Goal: Book appointment/travel/reservation

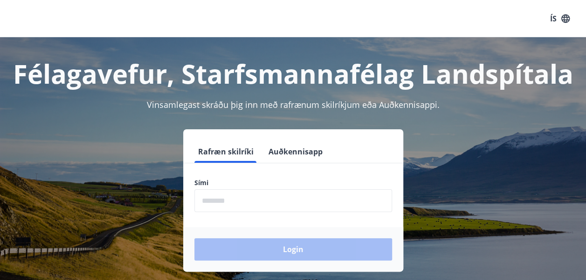
click at [219, 202] on input "phone" at bounding box center [293, 201] width 198 height 23
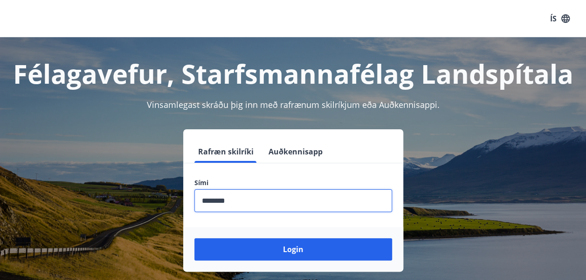
type input "********"
click at [194, 239] on button "Login" at bounding box center [293, 250] width 198 height 22
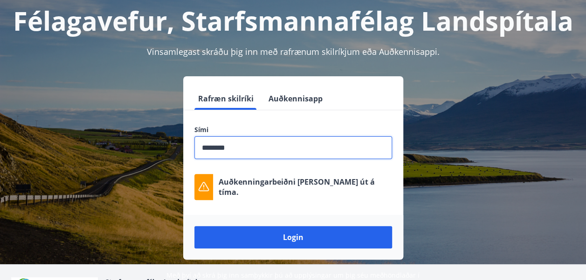
scroll to position [55, 0]
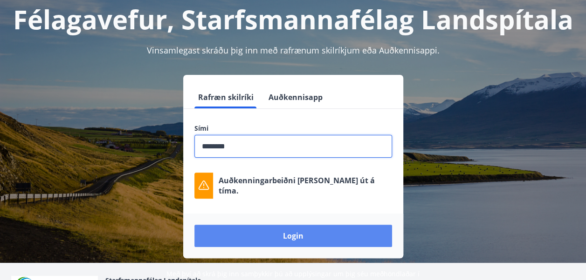
click at [296, 235] on button "Login" at bounding box center [293, 236] width 198 height 22
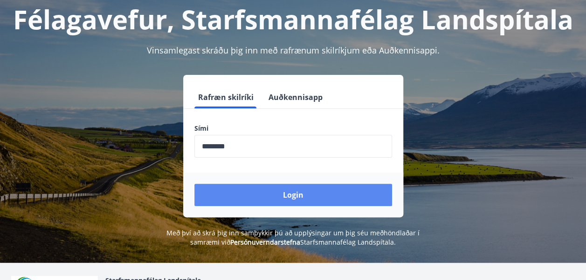
click at [287, 196] on button "Login" at bounding box center [293, 195] width 198 height 22
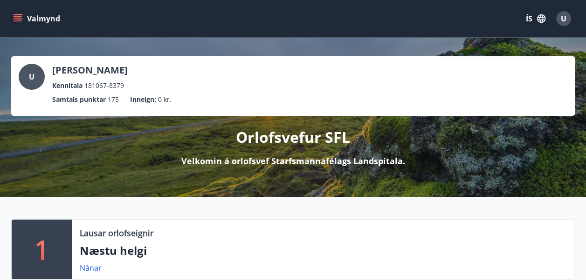
click at [15, 19] on icon "menu" at bounding box center [19, 18] width 10 height 1
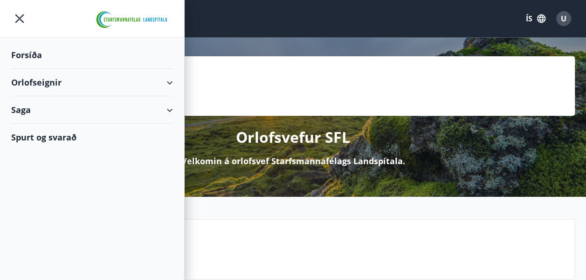
click at [171, 83] on div "Orlofseignir" at bounding box center [92, 82] width 162 height 27
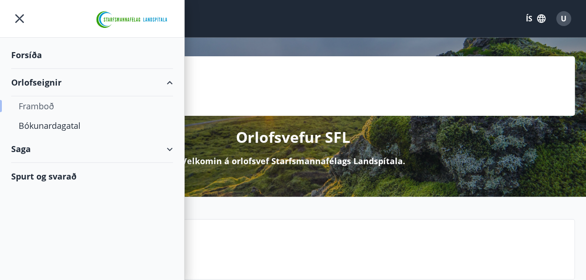
click at [40, 109] on div "Framboð" at bounding box center [92, 106] width 147 height 20
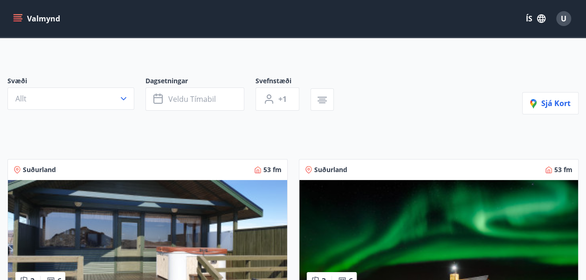
scroll to position [50, 0]
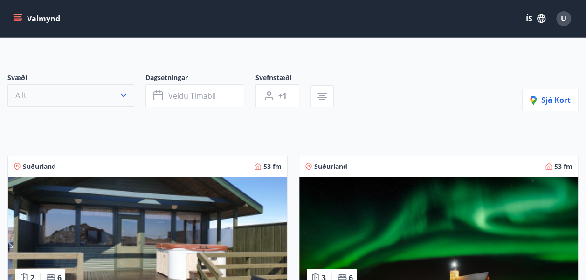
click at [124, 95] on icon "button" at bounding box center [123, 95] width 9 height 9
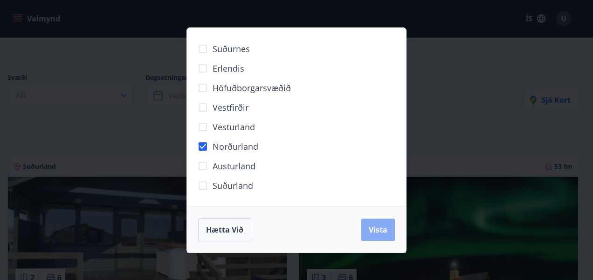
click at [376, 226] on span "Vista" at bounding box center [378, 230] width 19 height 10
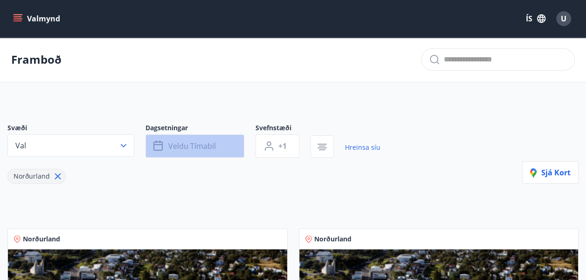
click at [181, 144] on span "Veldu tímabil" at bounding box center [192, 146] width 48 height 10
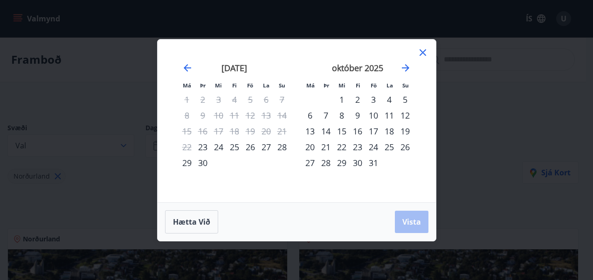
click at [339, 97] on div "1" at bounding box center [342, 100] width 16 height 16
click at [357, 103] on div "2" at bounding box center [357, 100] width 16 height 16
click at [407, 224] on span "Vista" at bounding box center [411, 222] width 19 height 10
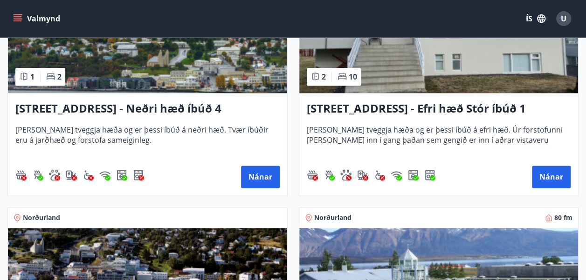
scroll to position [525, 0]
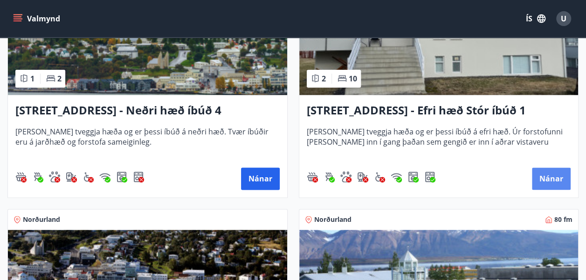
click at [547, 176] on button "Nánar" at bounding box center [551, 179] width 39 height 22
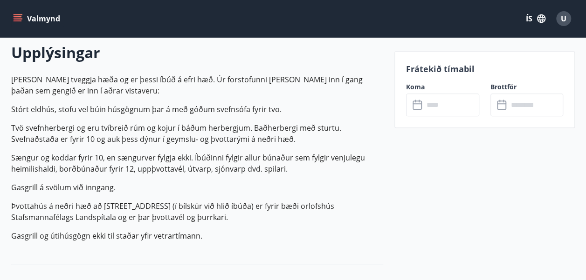
scroll to position [262, 0]
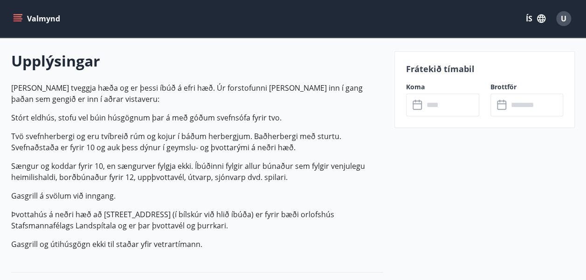
click at [420, 107] on icon at bounding box center [416, 105] width 9 height 9
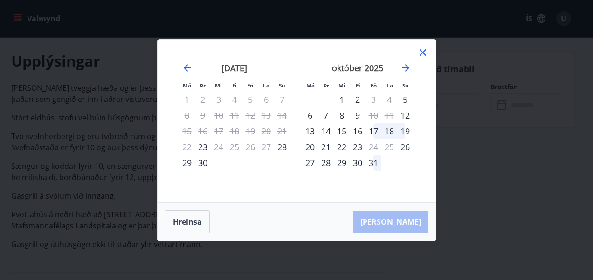
click at [341, 100] on div "1" at bounding box center [342, 100] width 16 height 16
click at [359, 102] on div "2" at bounding box center [357, 100] width 16 height 16
click at [340, 98] on div "1" at bounding box center [342, 100] width 16 height 16
click at [357, 103] on div "2" at bounding box center [357, 100] width 16 height 16
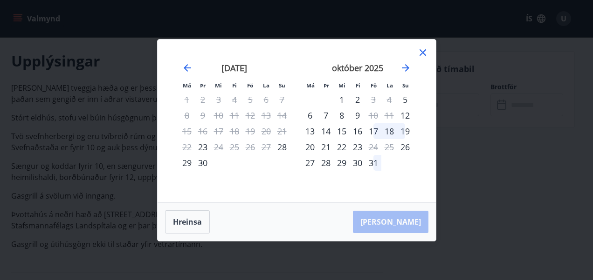
click at [402, 224] on div "Hreinsa Taka Frá" at bounding box center [296, 222] width 278 height 38
click at [341, 99] on div "1" at bounding box center [342, 100] width 16 height 16
click at [359, 101] on div "2" at bounding box center [357, 100] width 16 height 16
click at [422, 52] on icon at bounding box center [422, 52] width 7 height 7
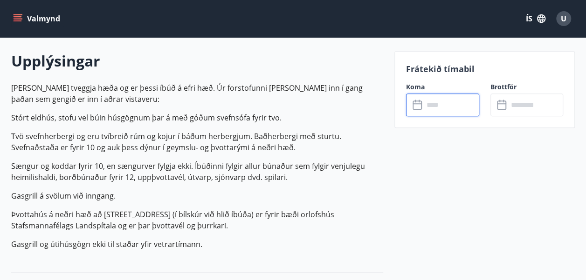
click at [432, 107] on input "text" at bounding box center [451, 105] width 55 height 23
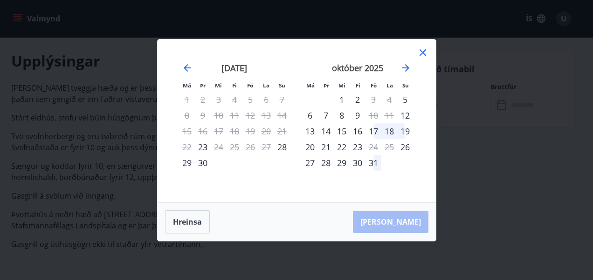
click at [340, 98] on div "1" at bounding box center [342, 100] width 16 height 16
click at [357, 101] on div "2" at bounding box center [357, 100] width 16 height 16
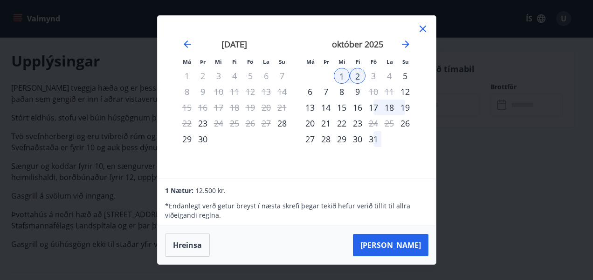
click at [357, 101] on div "16" at bounding box center [357, 108] width 16 height 16
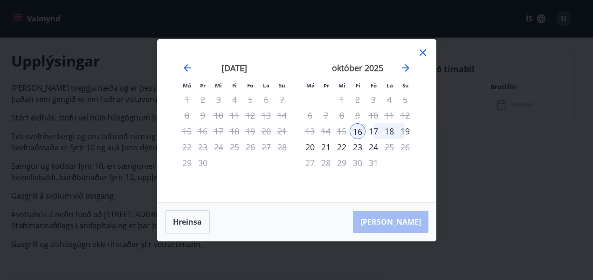
click at [404, 229] on div "Hreinsa Taka Frá" at bounding box center [296, 222] width 278 height 38
click at [419, 53] on icon at bounding box center [422, 52] width 11 height 11
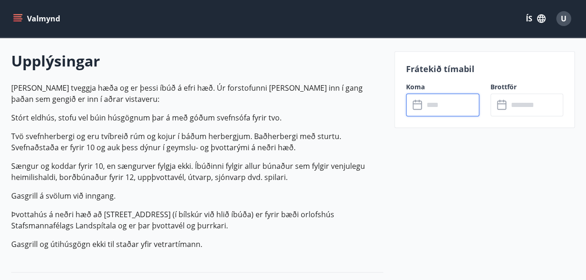
click at [426, 108] on input "text" at bounding box center [451, 105] width 55 height 23
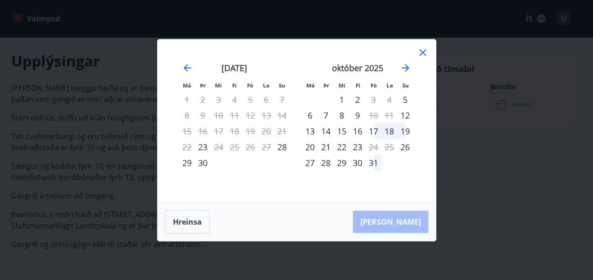
click at [341, 101] on div "1" at bounding box center [342, 100] width 16 height 16
click at [403, 223] on div "Hreinsa Taka Frá" at bounding box center [296, 222] width 278 height 38
click at [357, 101] on div "2" at bounding box center [357, 100] width 16 height 16
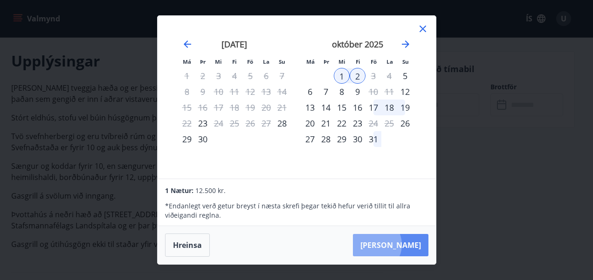
click at [402, 245] on button "Taka Frá" at bounding box center [390, 245] width 75 height 22
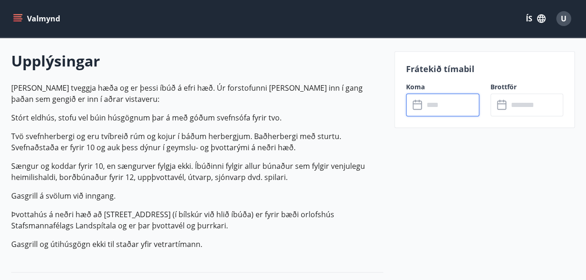
type input "******"
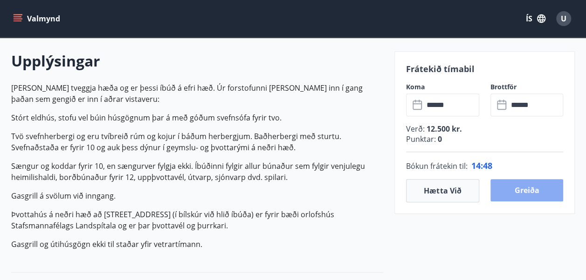
click at [532, 189] on button "Greiða" at bounding box center [526, 190] width 73 height 22
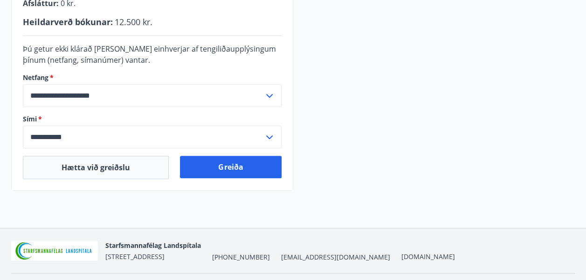
scroll to position [322, 0]
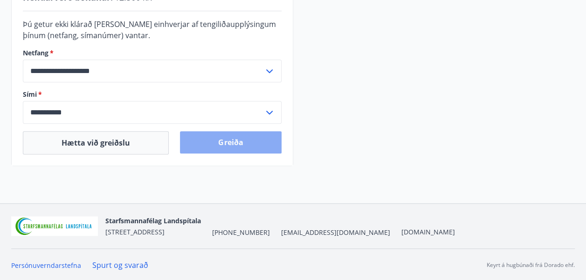
click at [220, 148] on button "Greiða" at bounding box center [230, 142] width 101 height 22
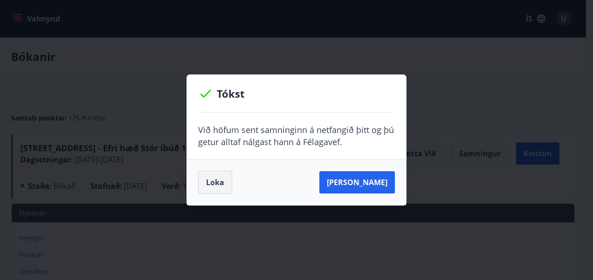
click at [204, 179] on button "Loka" at bounding box center [215, 182] width 34 height 23
